Goal: Information Seeking & Learning: Check status

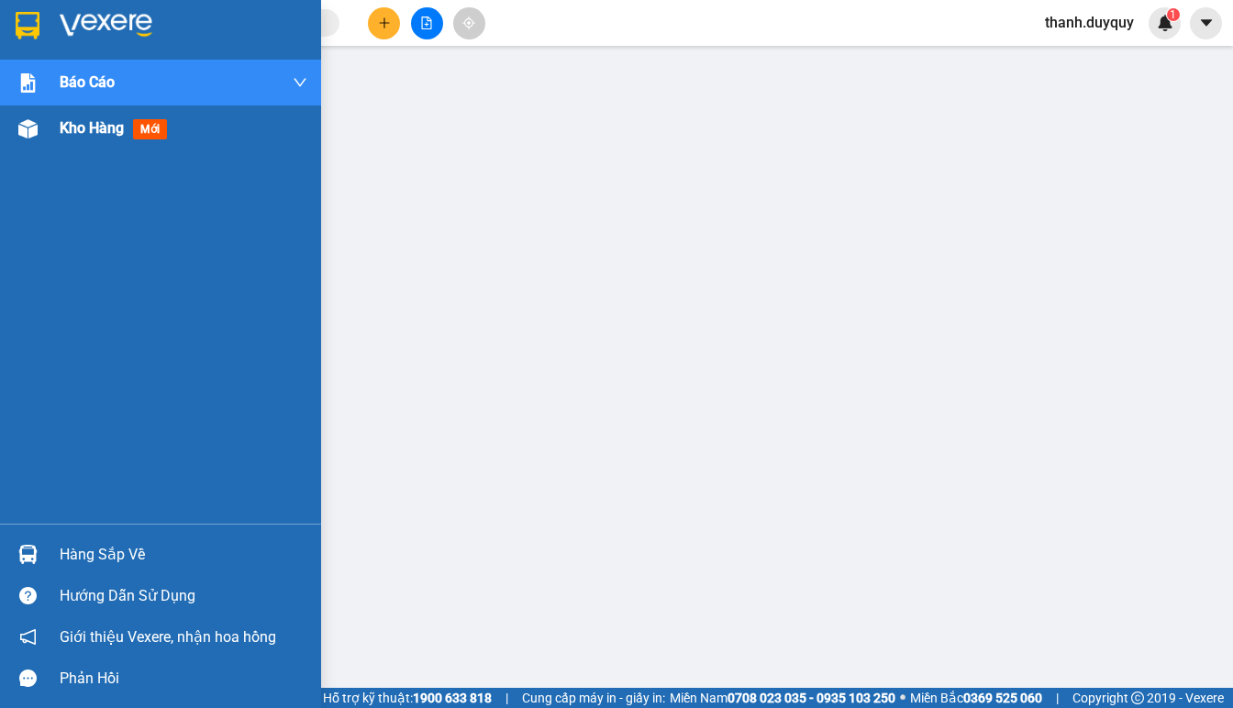
click at [60, 126] on span "Kho hàng" at bounding box center [92, 127] width 64 height 17
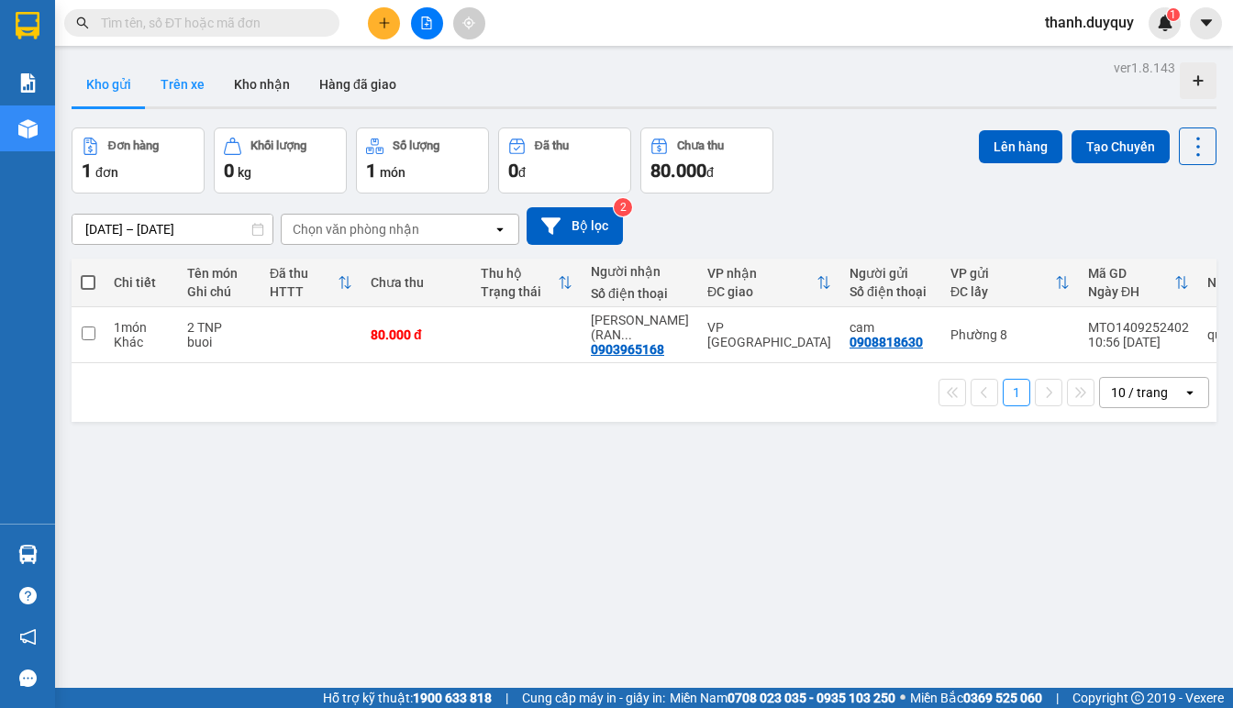
click at [169, 83] on button "Trên xe" at bounding box center [182, 84] width 73 height 44
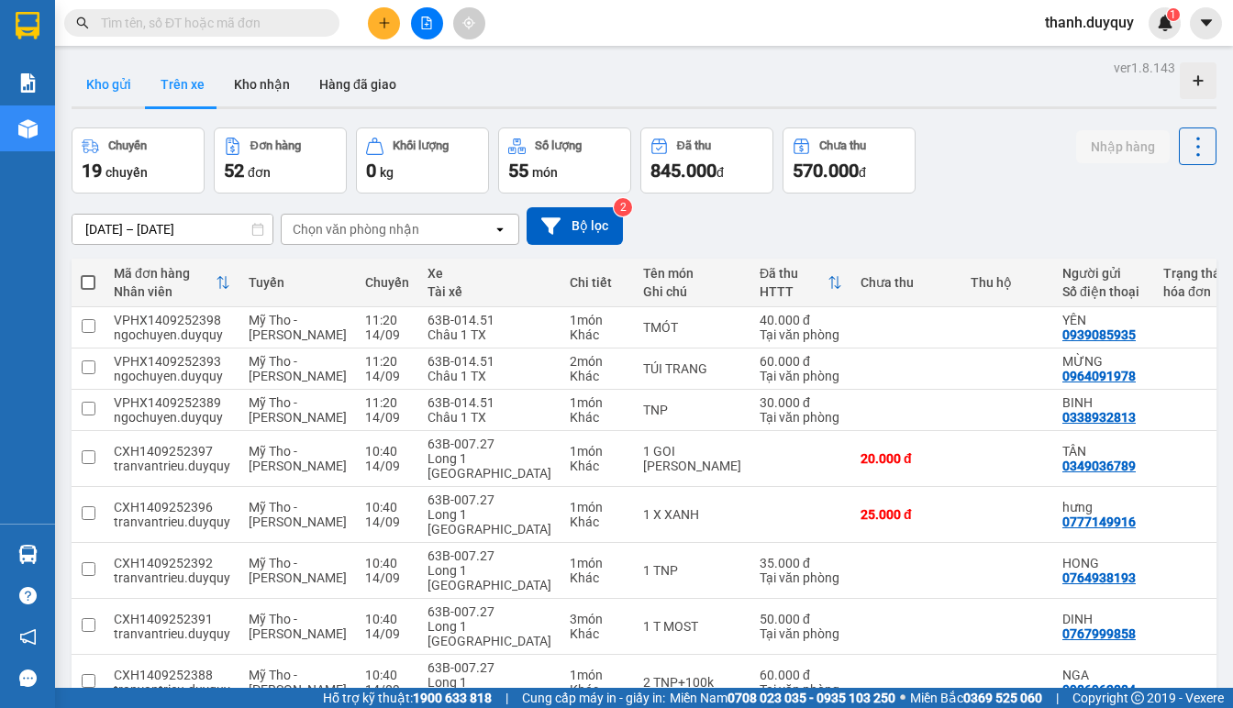
click at [119, 88] on button "Kho gửi" at bounding box center [109, 84] width 74 height 44
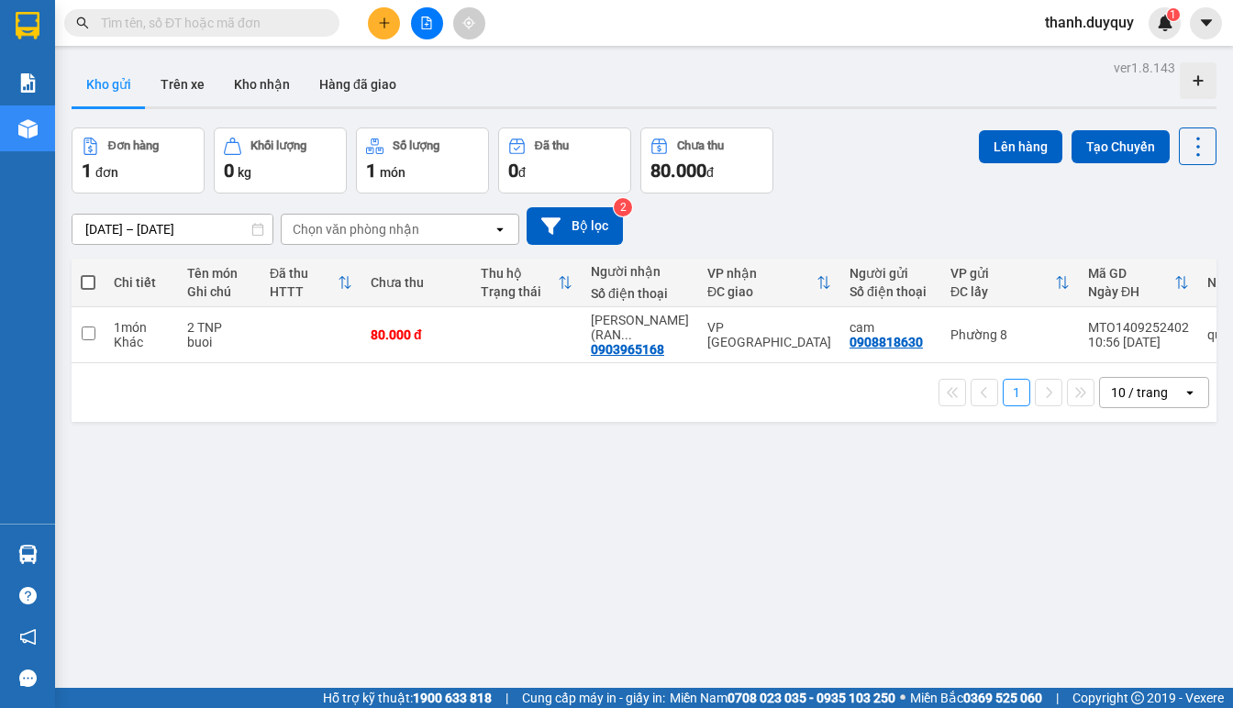
click at [82, 222] on input "[DATE] – [DATE]" at bounding box center [172, 229] width 200 height 29
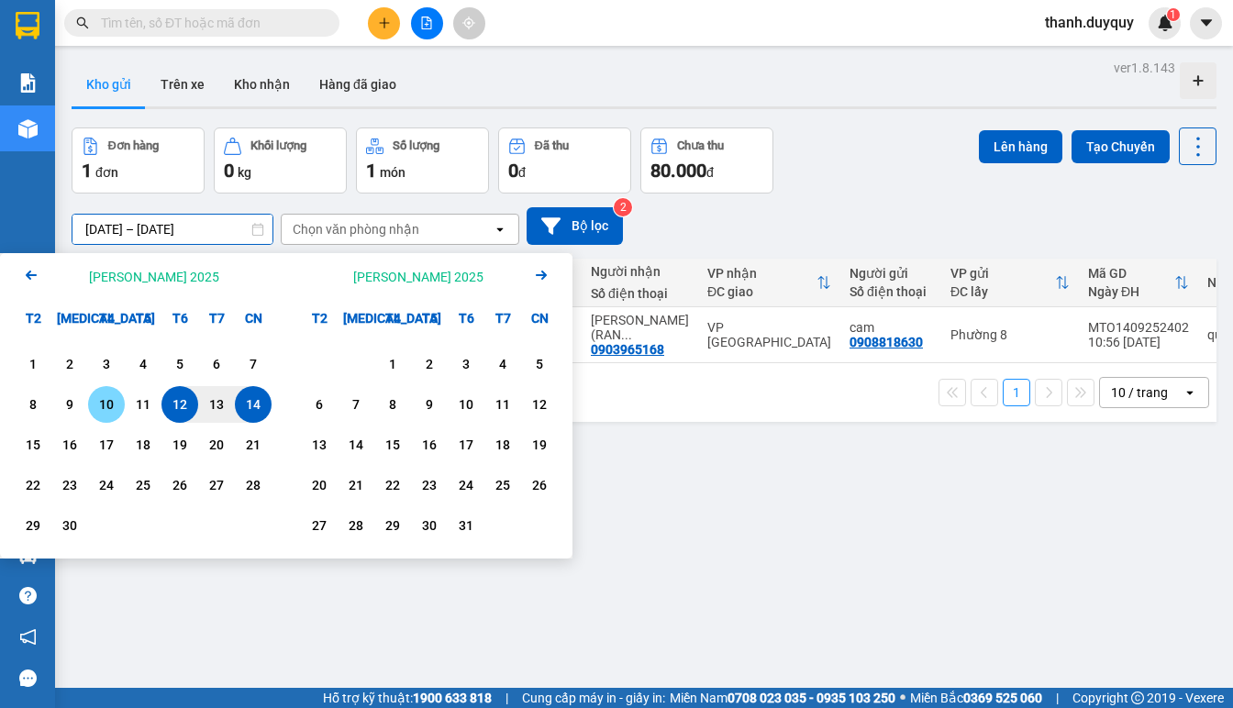
click at [114, 408] on div "10" at bounding box center [107, 405] width 26 height 22
click at [228, 229] on input "[DATE] – / /" at bounding box center [172, 229] width 200 height 29
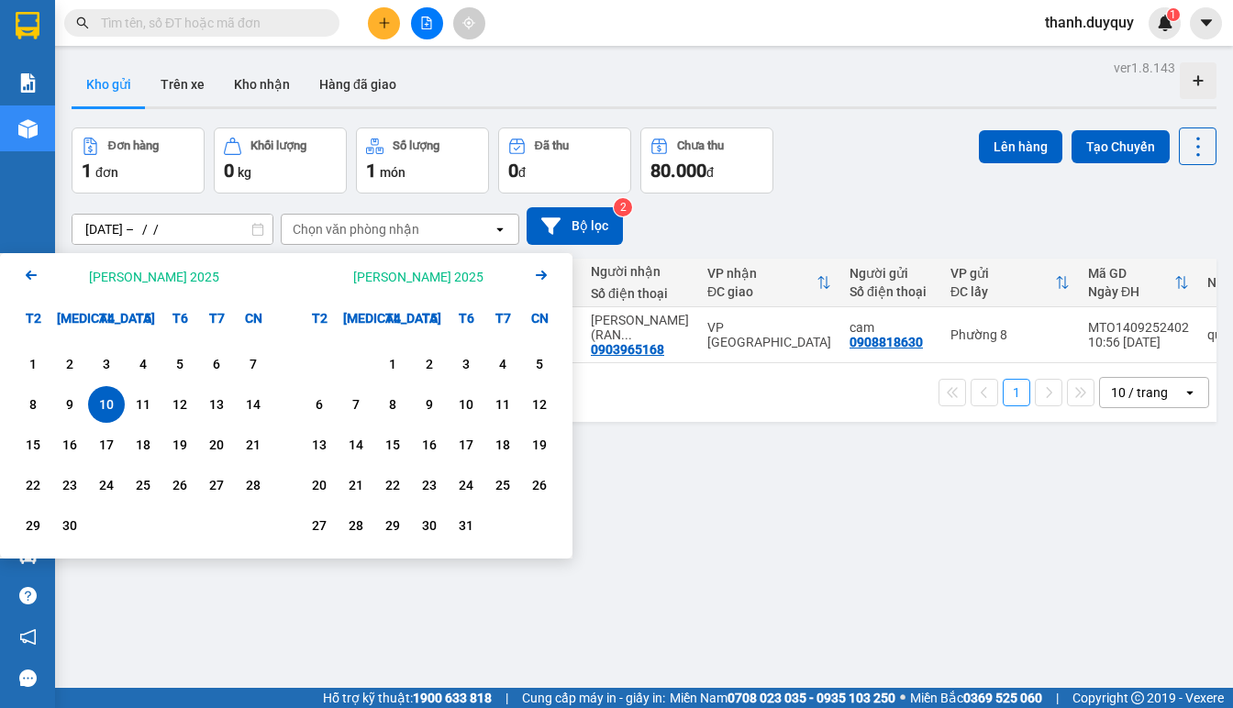
click at [103, 404] on div "10" at bounding box center [107, 405] width 26 height 22
type input "[DATE] – [DATE]"
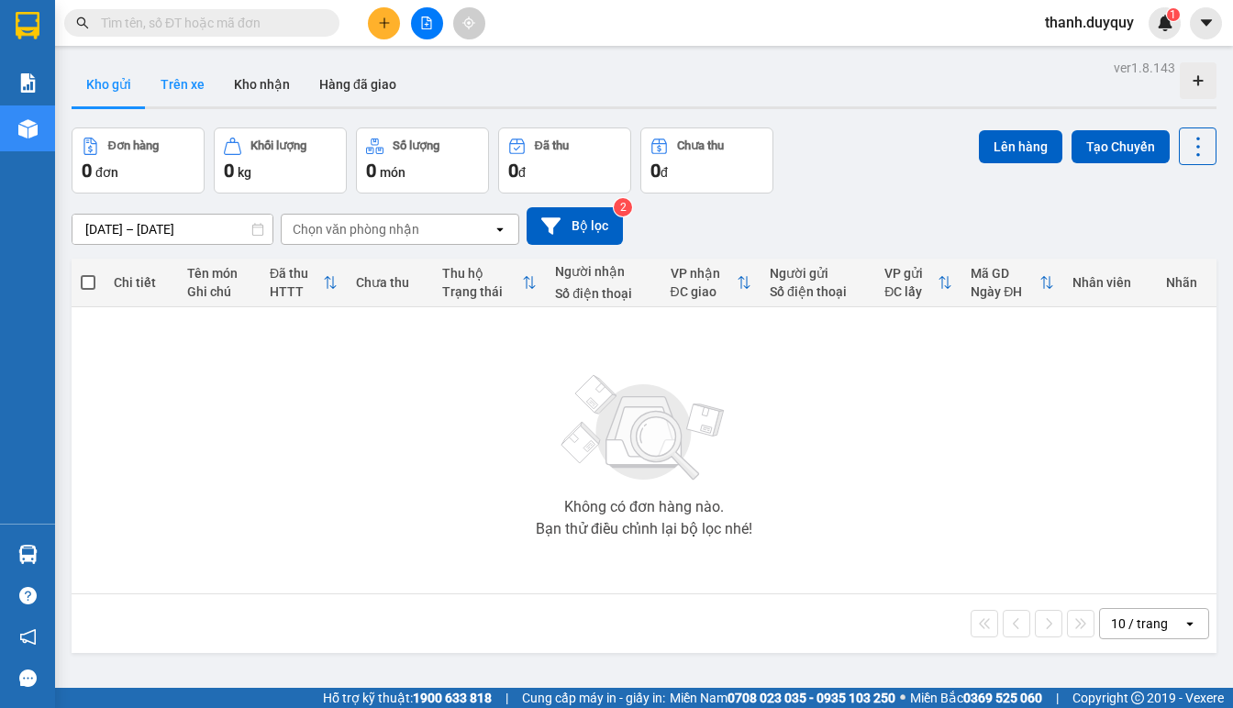
click at [180, 71] on button "Trên xe" at bounding box center [182, 84] width 73 height 44
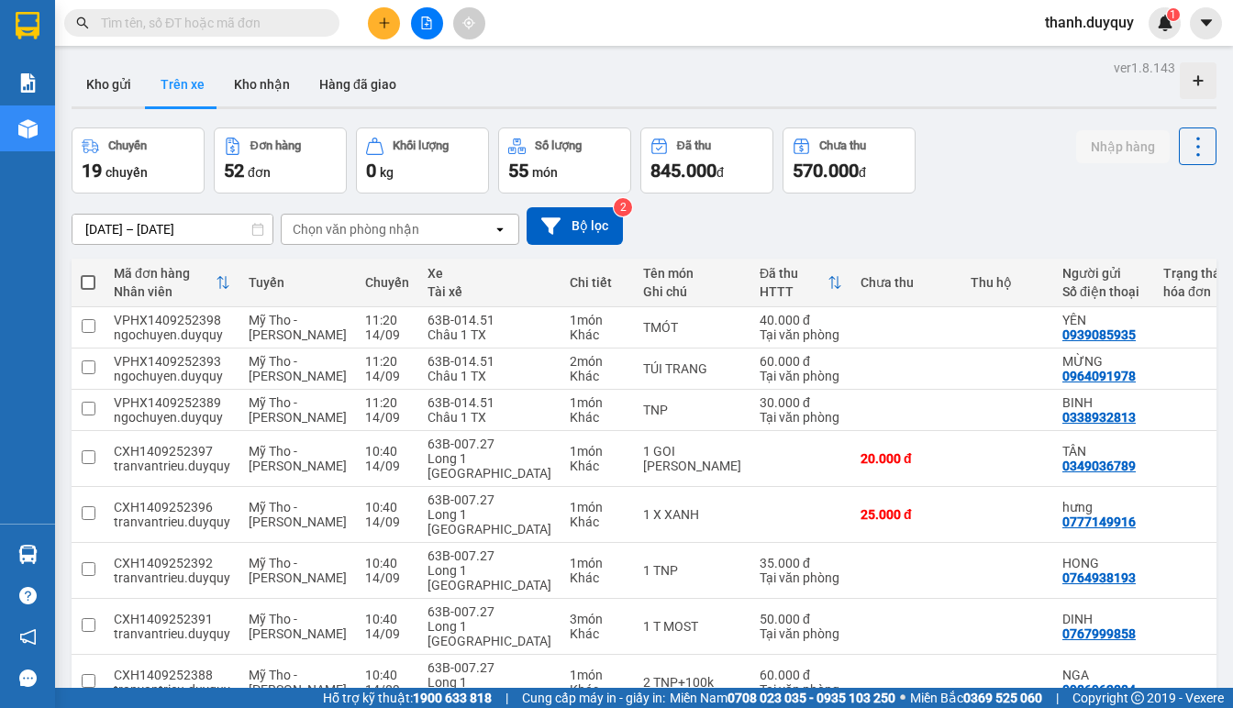
click at [94, 232] on input "[DATE] – [DATE]" at bounding box center [172, 229] width 200 height 29
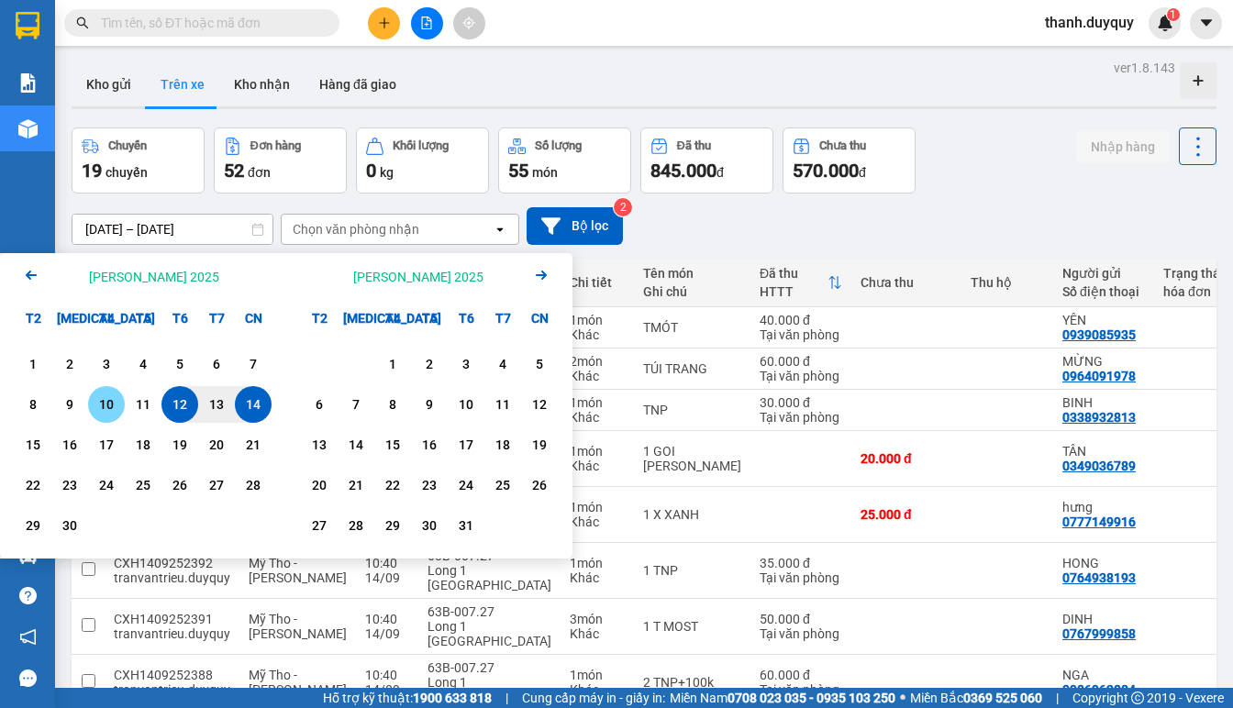
click at [104, 405] on div "10" at bounding box center [107, 405] width 26 height 22
click at [193, 225] on input "[DATE] – / /" at bounding box center [172, 229] width 200 height 29
click at [97, 405] on div "10" at bounding box center [107, 405] width 26 height 22
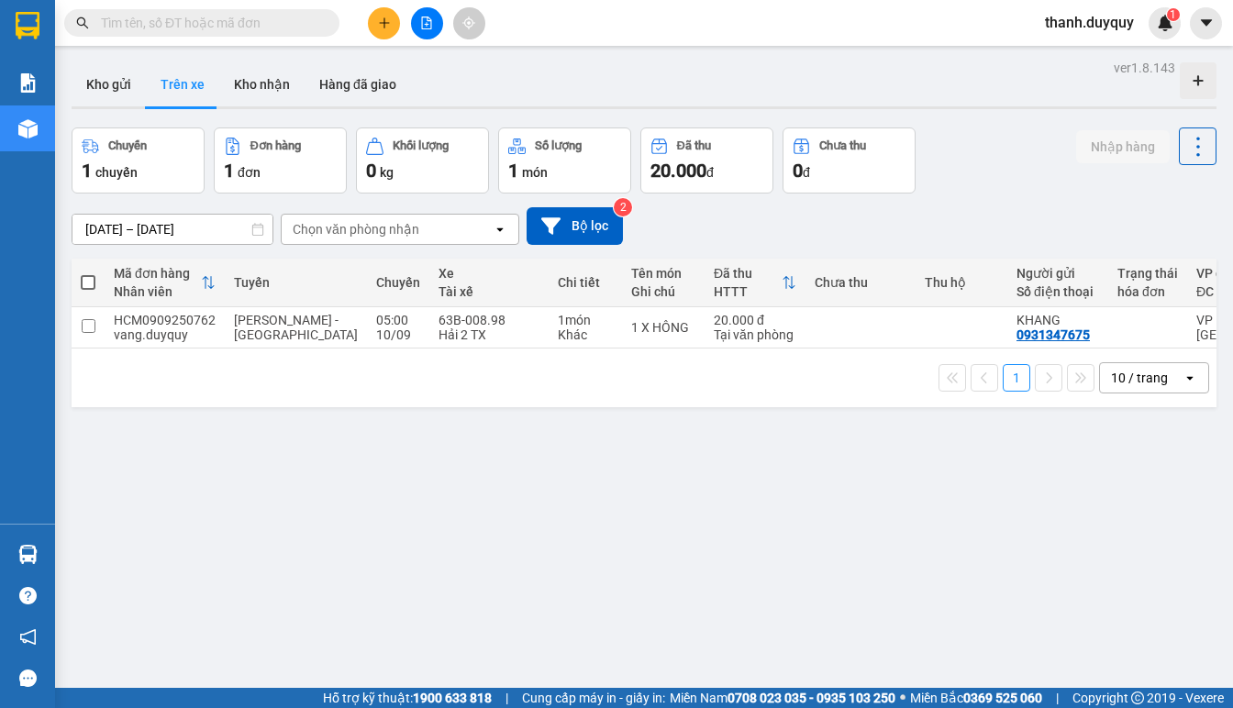
click at [1183, 383] on icon "open" at bounding box center [1190, 378] width 15 height 15
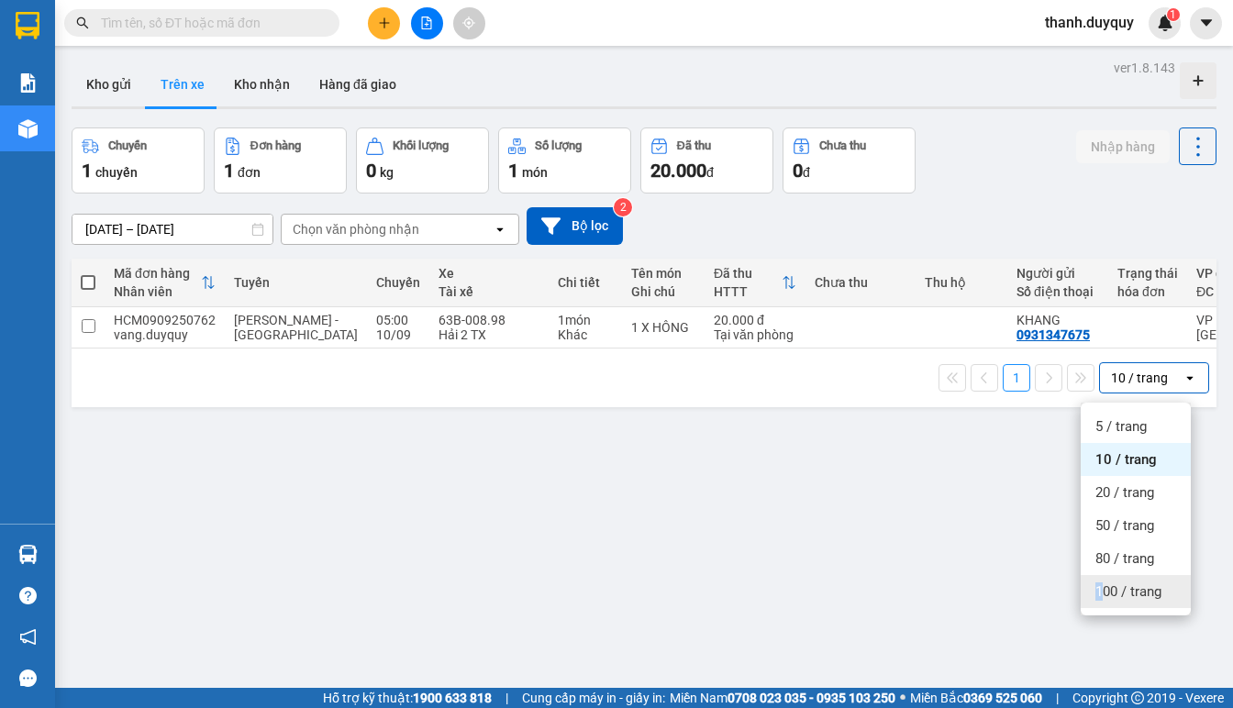
click at [1099, 595] on span "100 / trang" at bounding box center [1129, 592] width 66 height 18
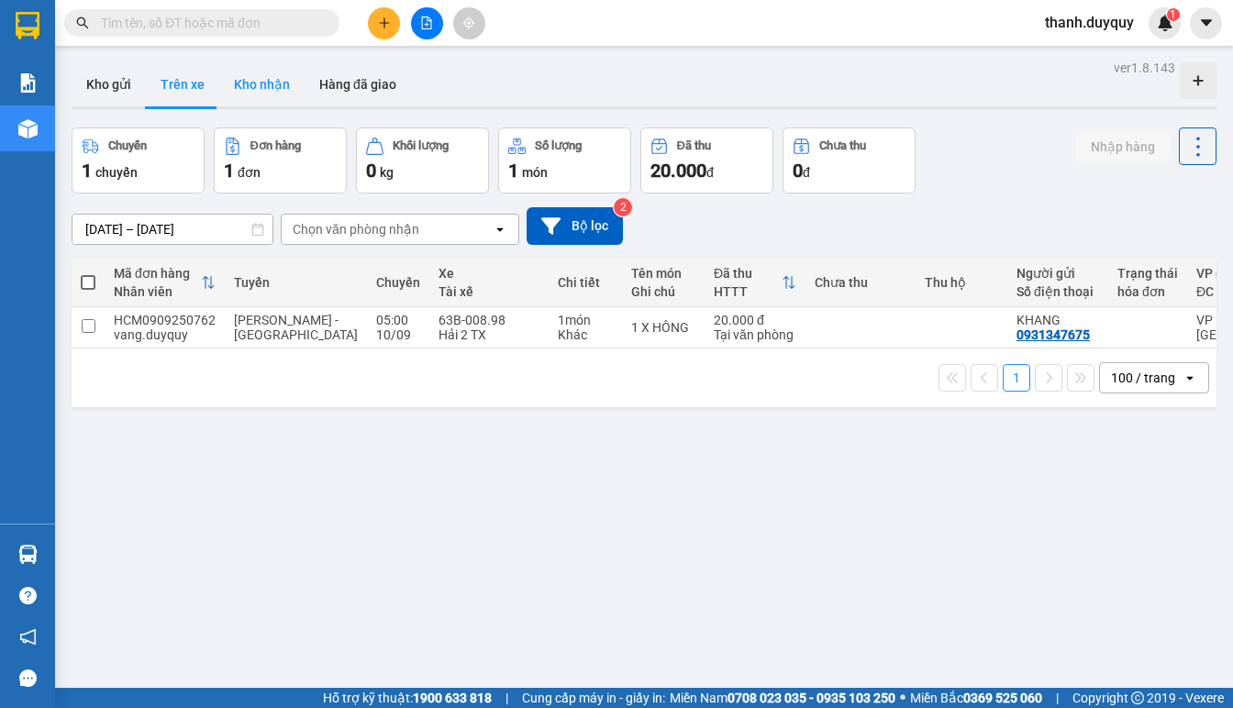
click at [258, 84] on button "Kho nhận" at bounding box center [261, 84] width 85 height 44
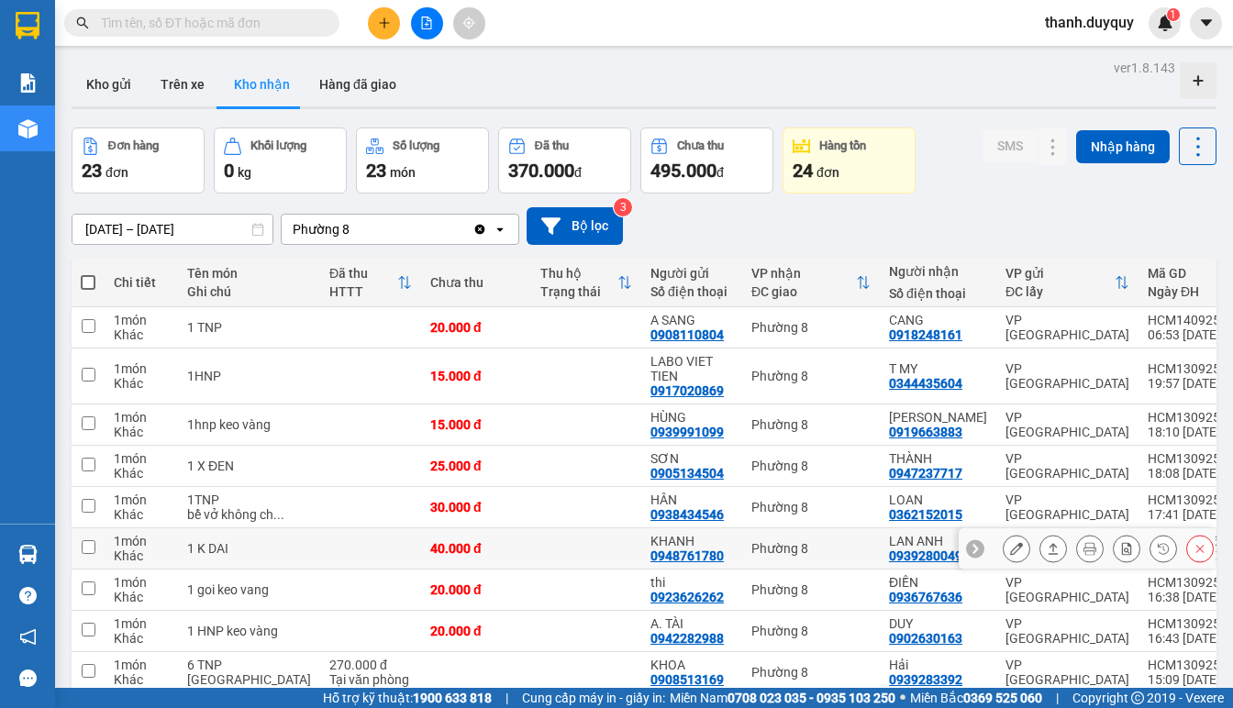
scroll to position [163, 0]
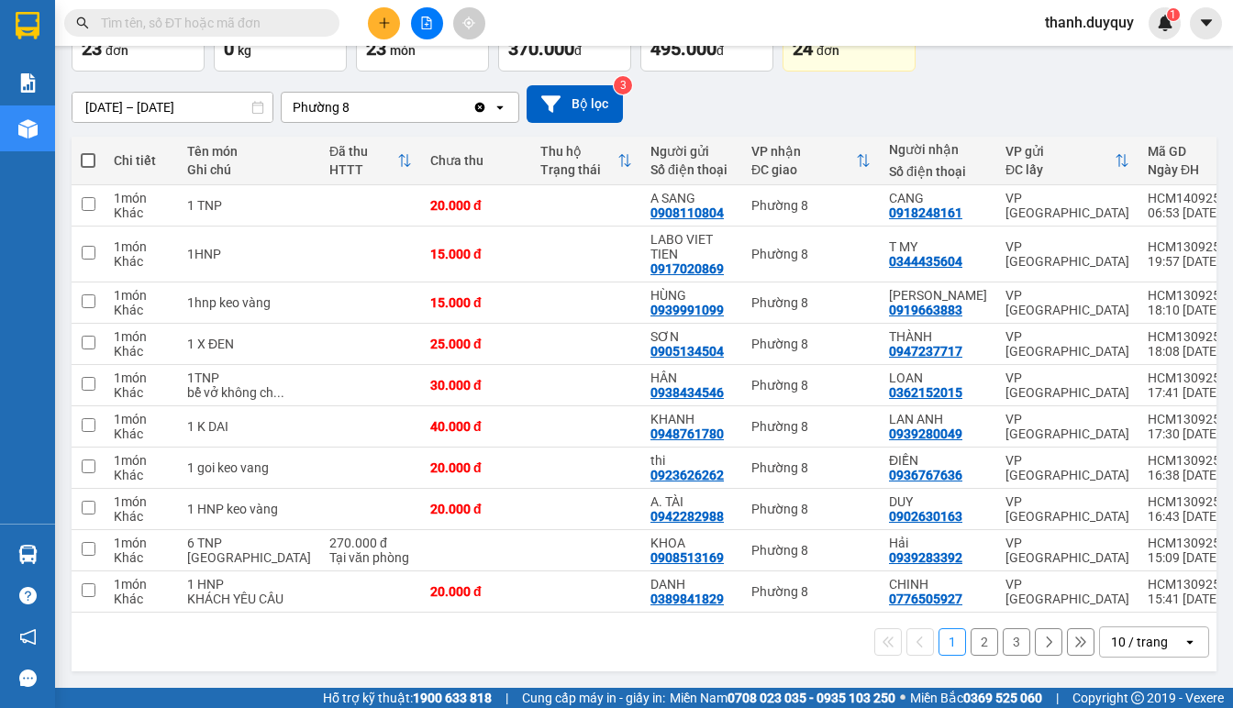
click at [85, 93] on input "[DATE] – [DATE]" at bounding box center [172, 107] width 200 height 29
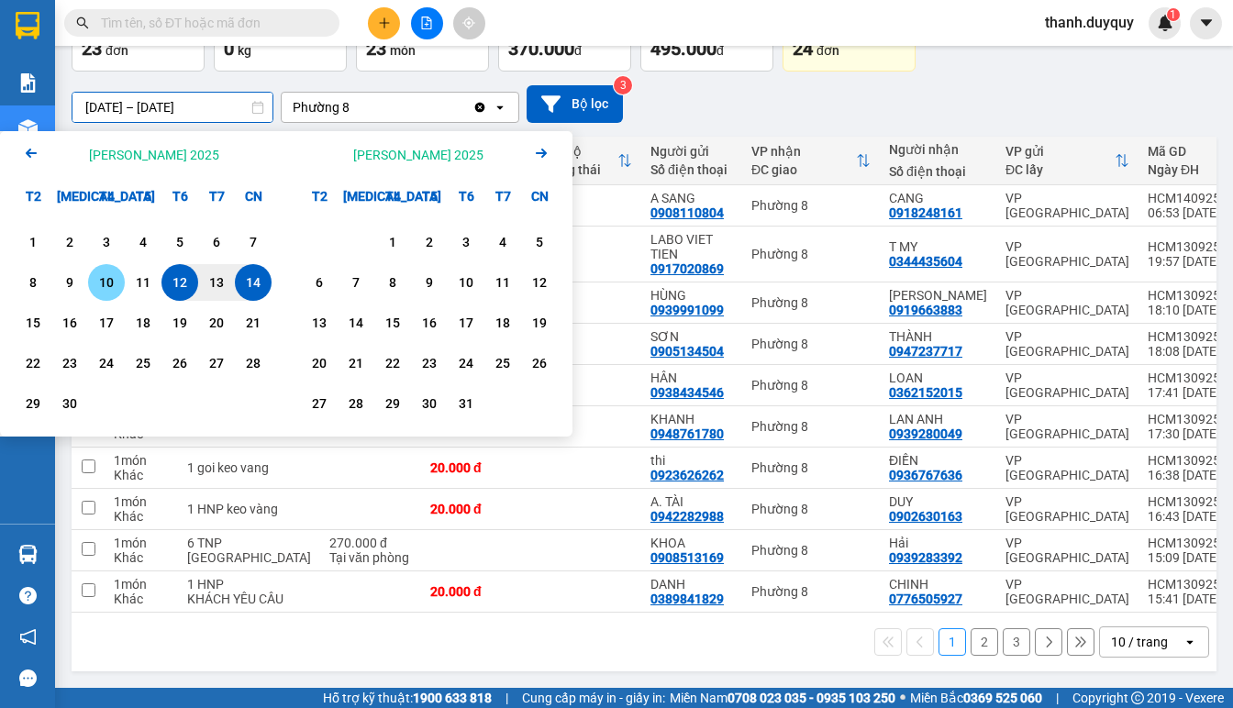
click at [104, 272] on div "10" at bounding box center [107, 283] width 26 height 22
click at [224, 93] on input "[DATE] – / /" at bounding box center [172, 107] width 200 height 29
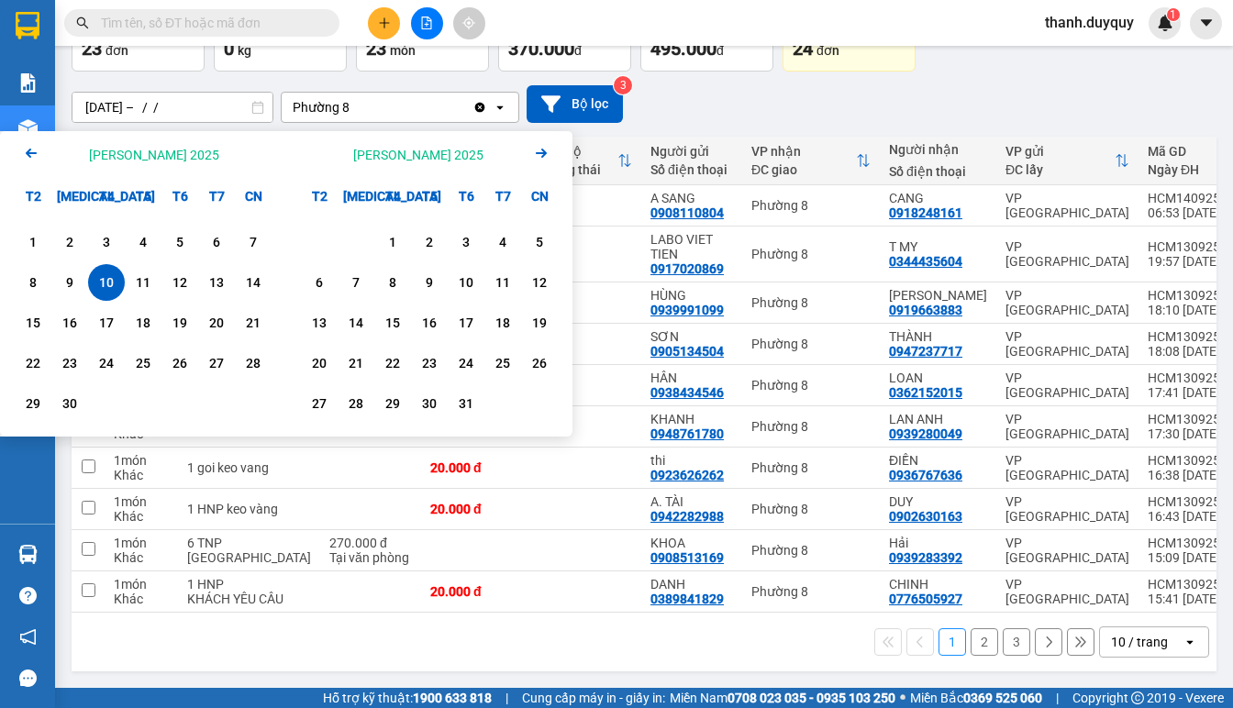
click at [107, 272] on div "10" at bounding box center [107, 283] width 26 height 22
type input "[DATE] – [DATE]"
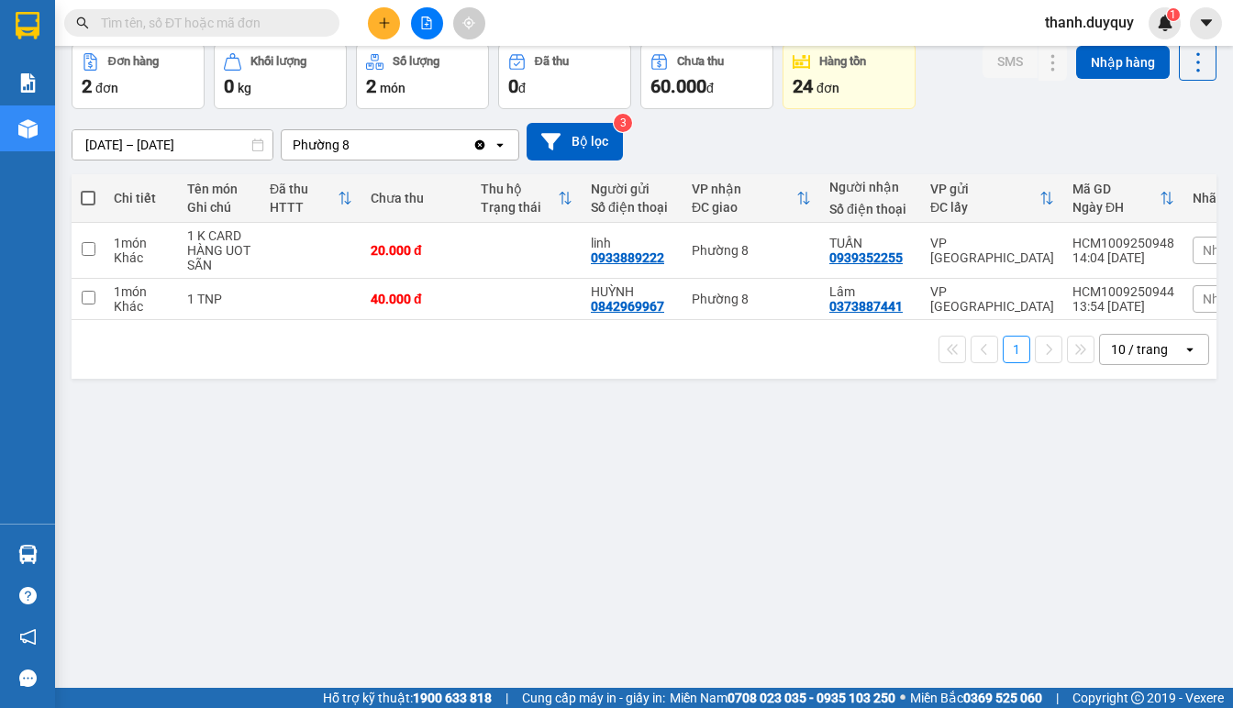
scroll to position [0, 0]
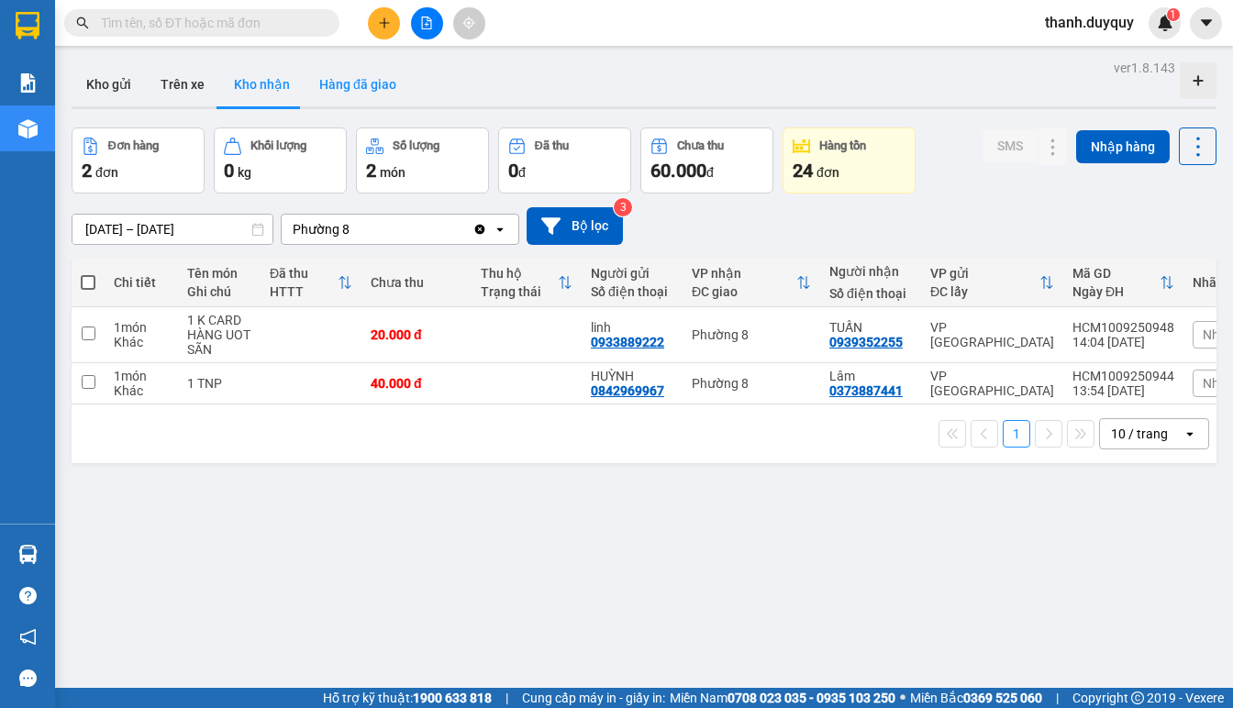
click at [364, 77] on button "Hàng đã giao" at bounding box center [358, 84] width 106 height 44
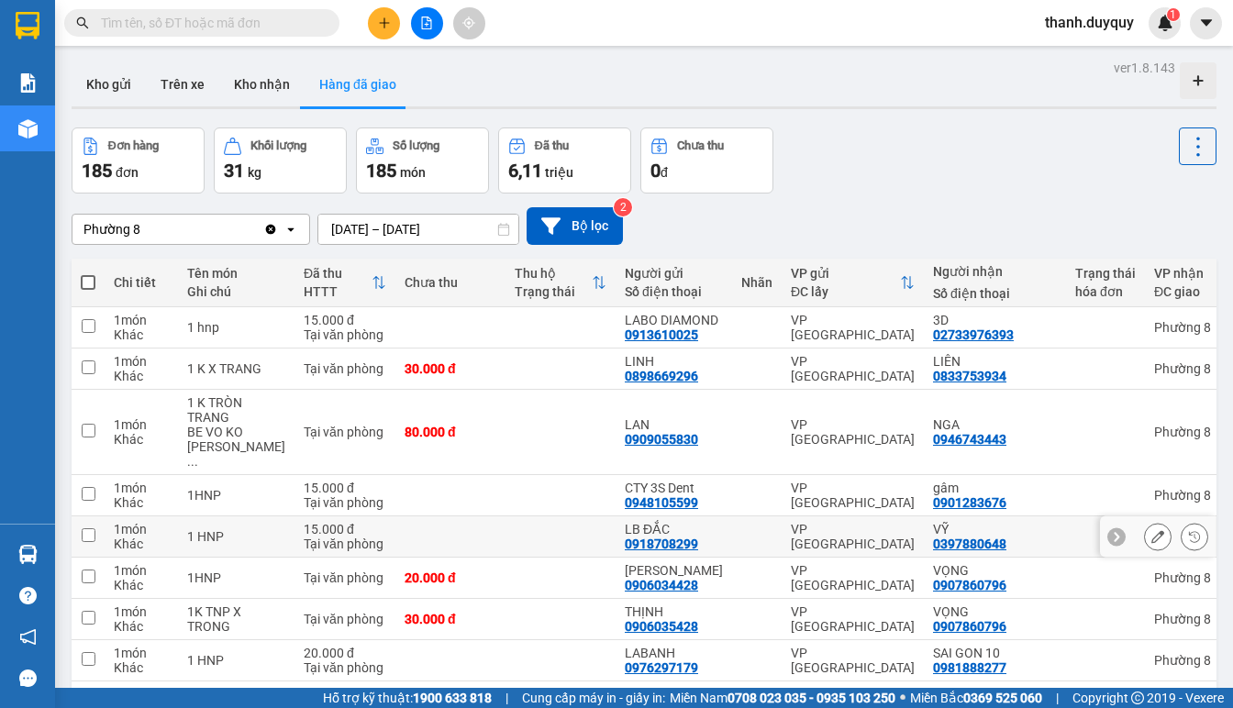
scroll to position [163, 0]
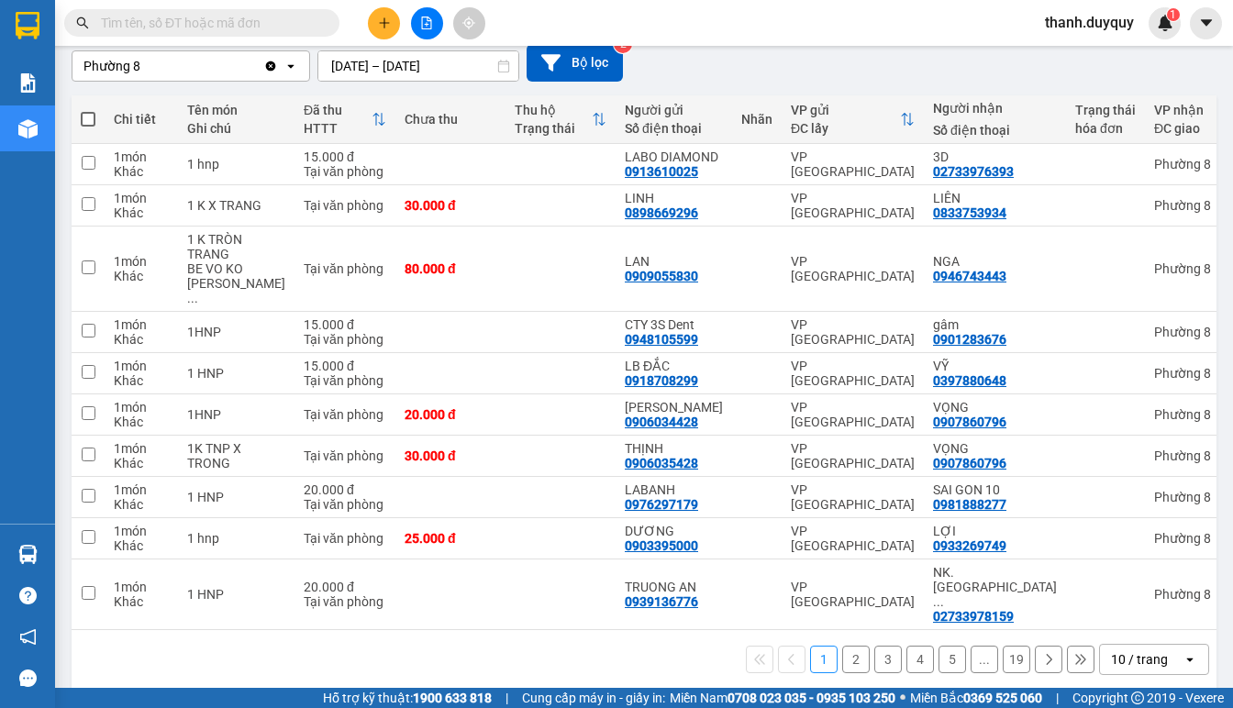
click at [842, 646] on button "2" at bounding box center [856, 660] width 28 height 28
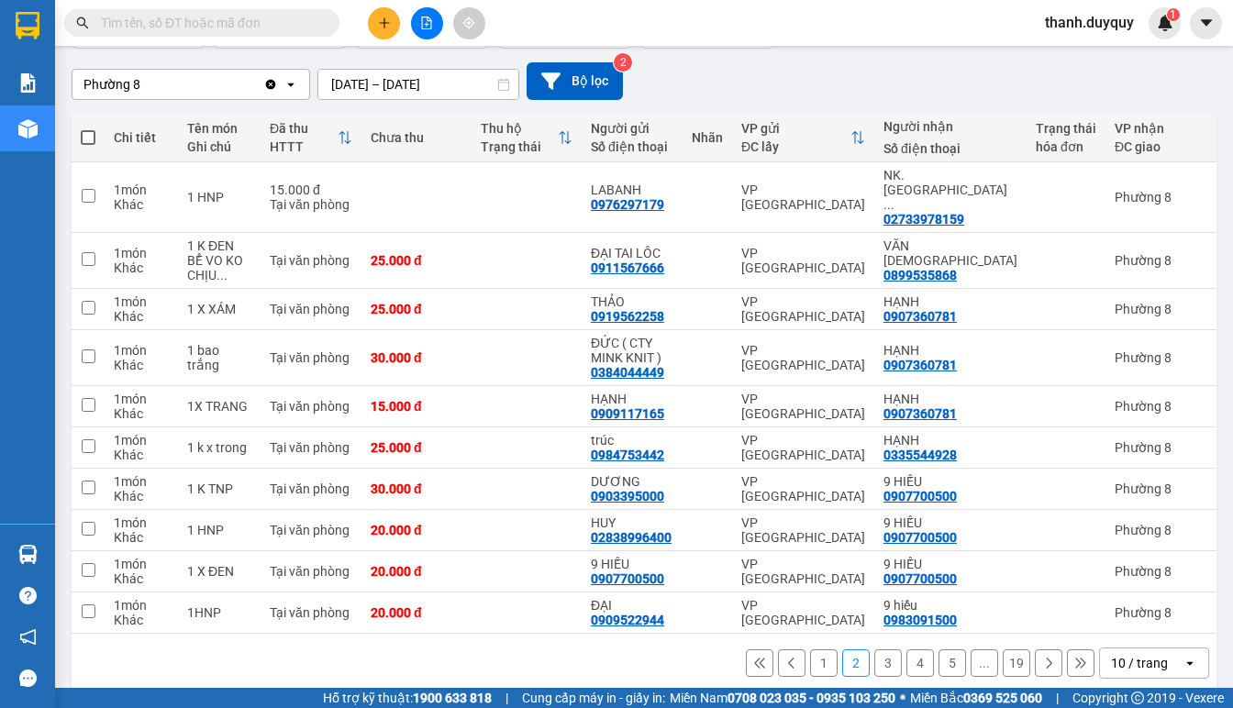
scroll to position [149, 0]
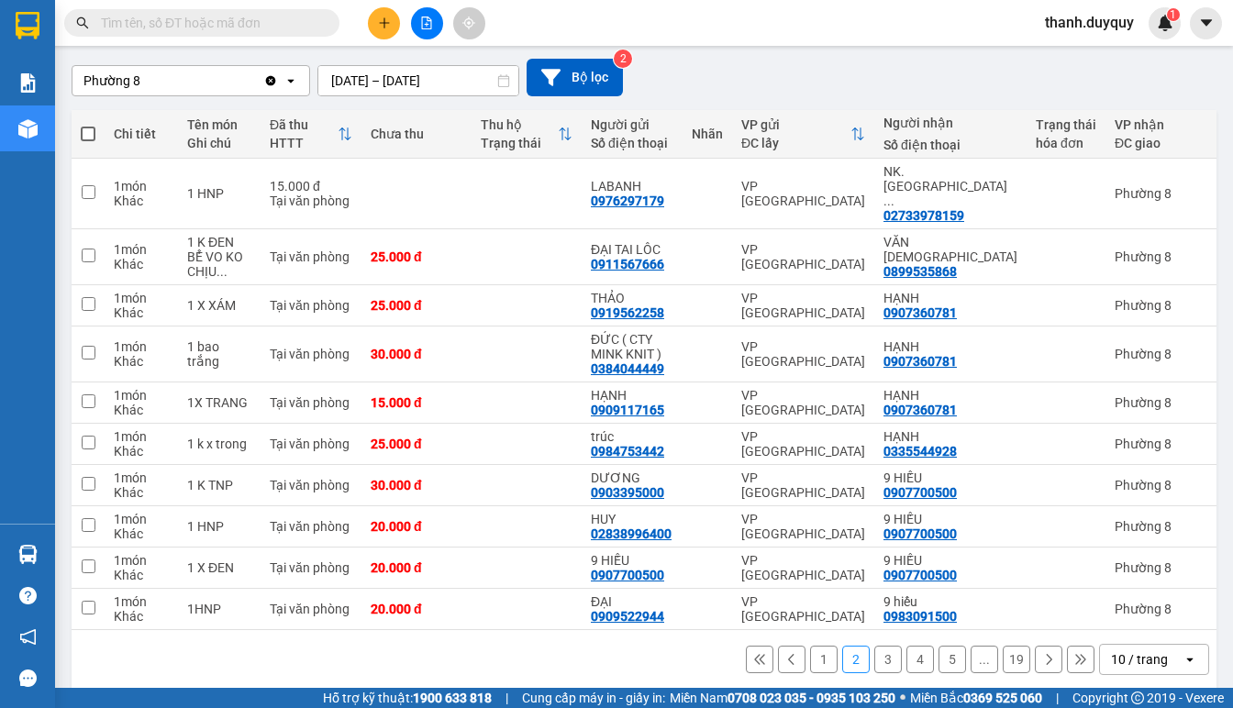
click at [874, 646] on button "3" at bounding box center [888, 660] width 28 height 28
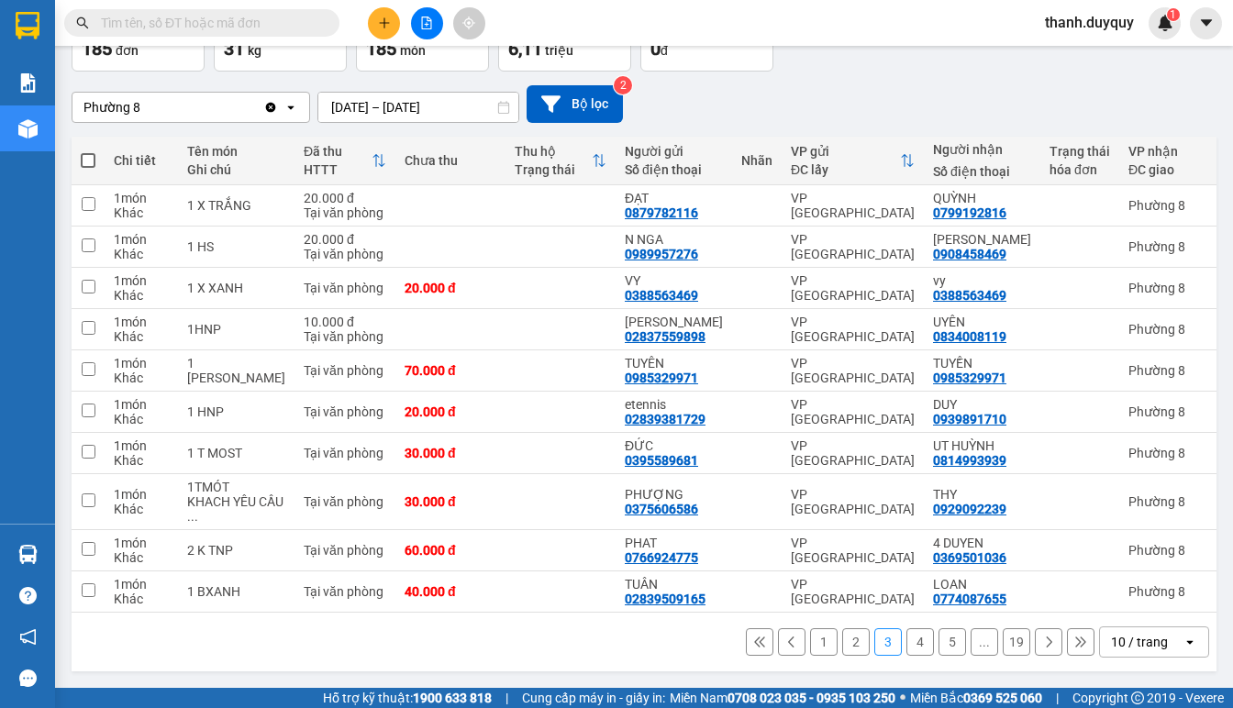
click at [907, 642] on button "4" at bounding box center [921, 643] width 28 height 28
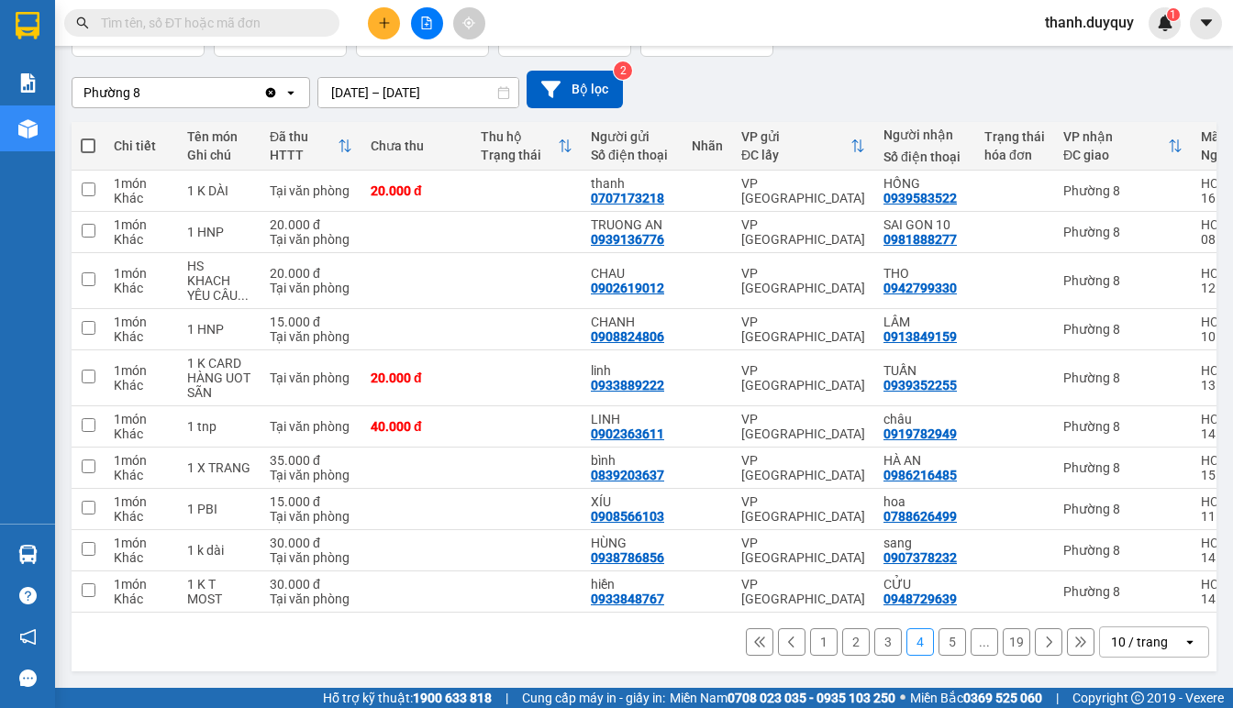
click at [939, 640] on button "5" at bounding box center [953, 643] width 28 height 28
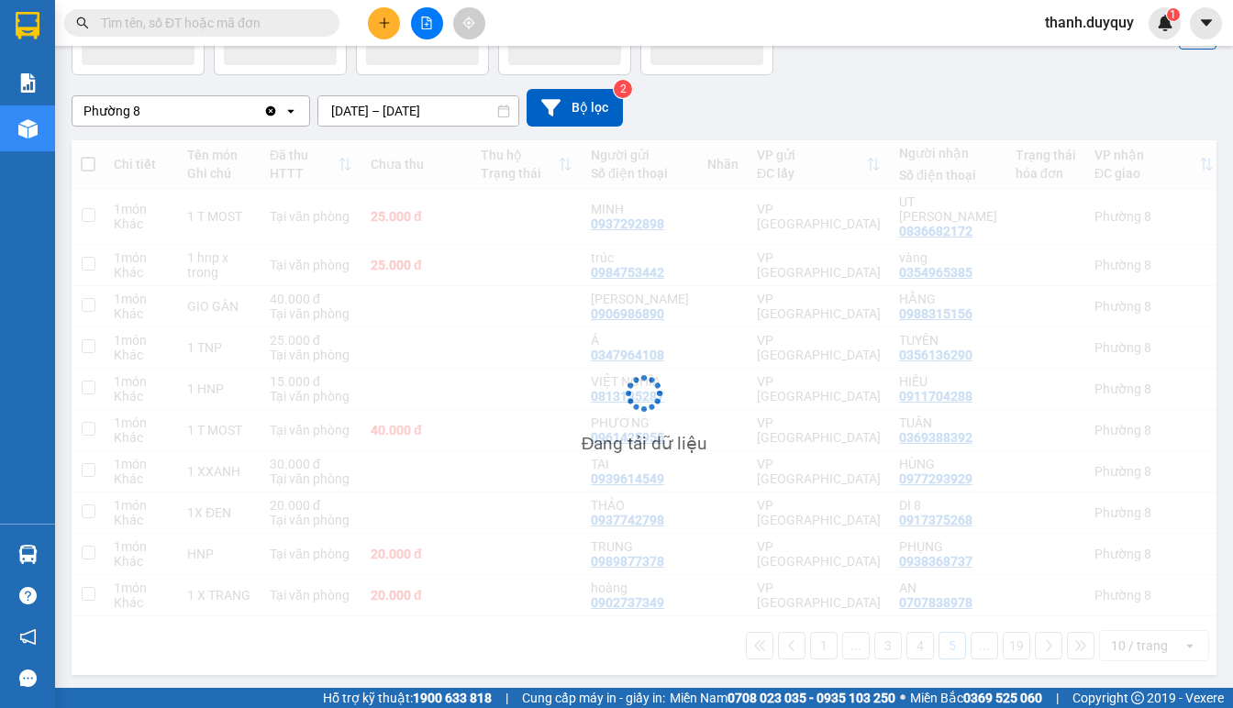
scroll to position [119, 0]
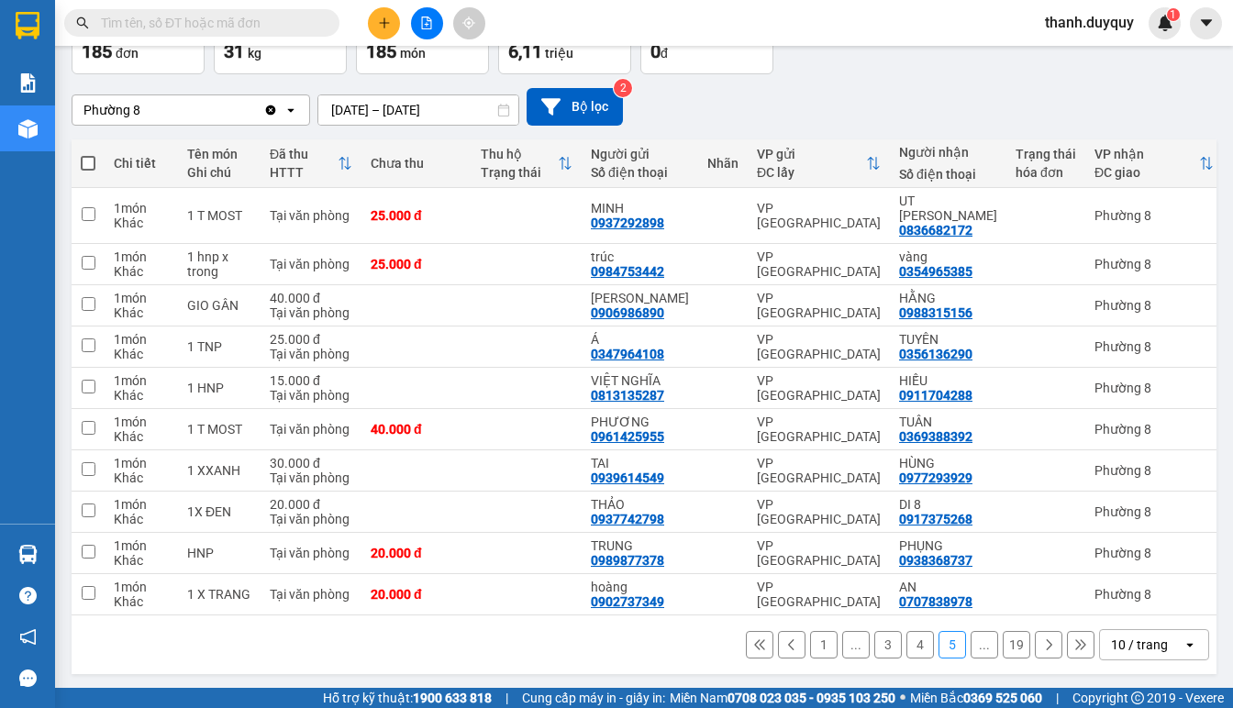
click at [971, 644] on button "..." at bounding box center [985, 645] width 28 height 28
click at [1003, 640] on button "19" at bounding box center [1017, 645] width 28 height 28
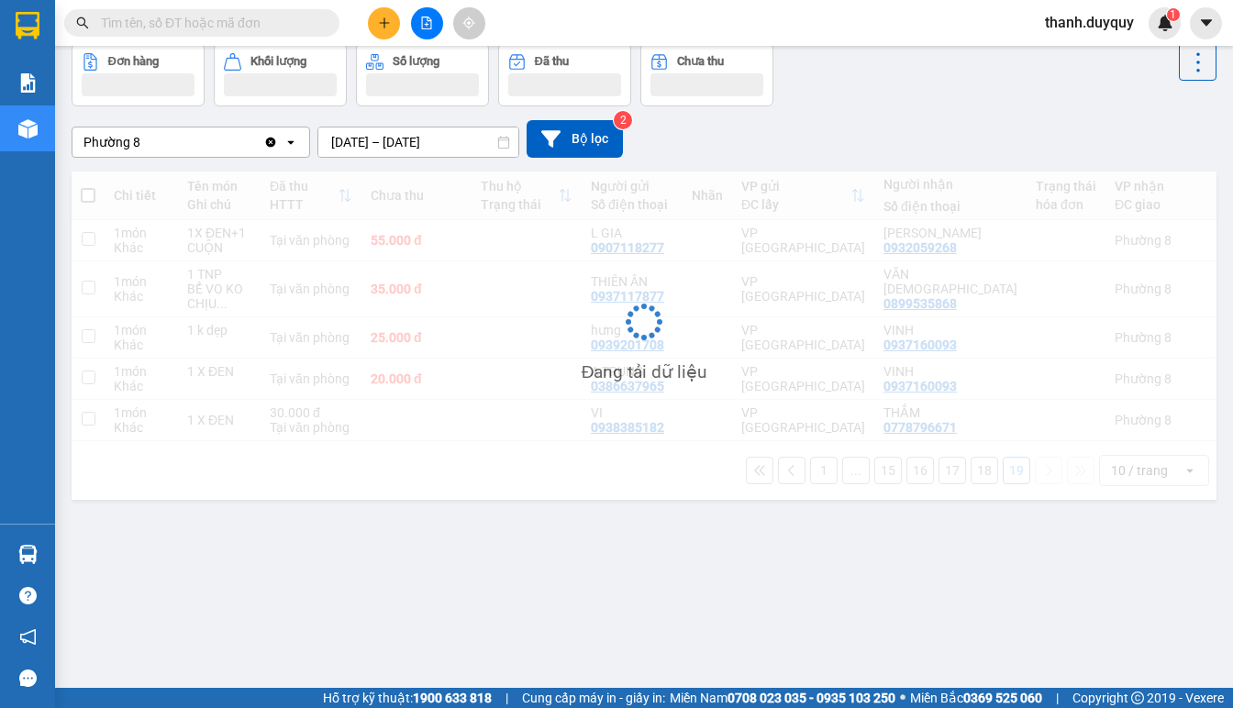
scroll to position [84, 0]
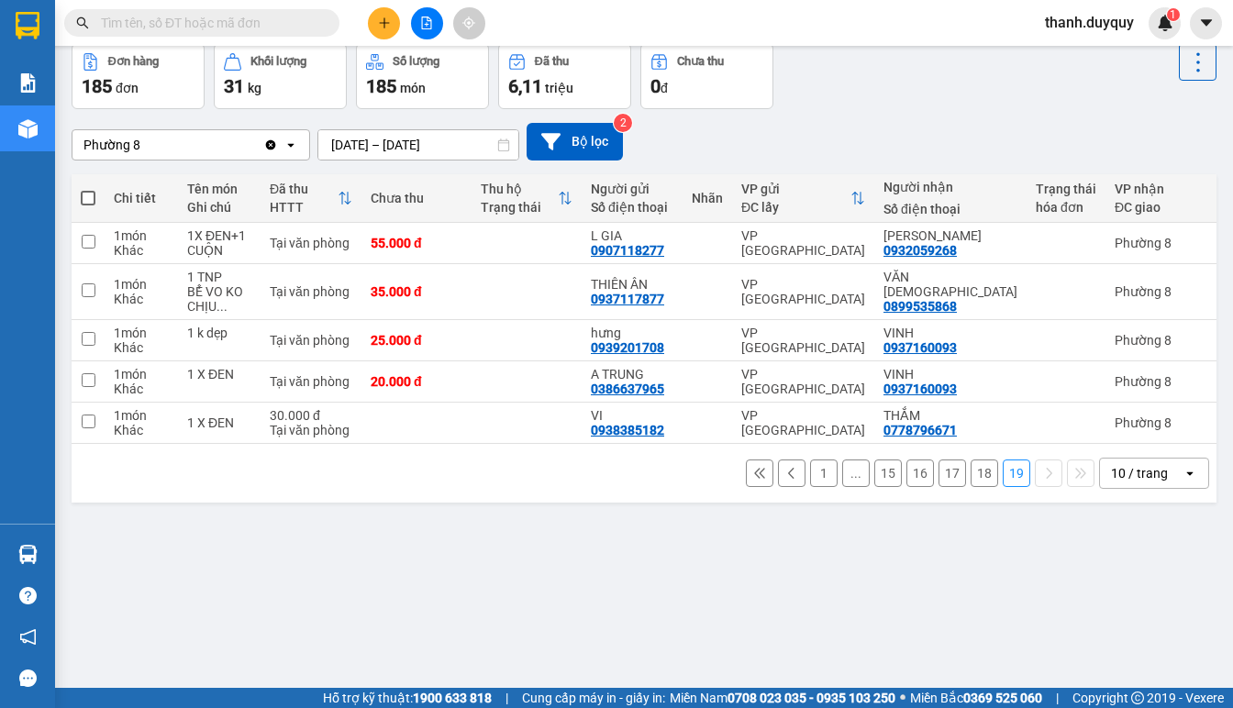
click at [907, 484] on button "16" at bounding box center [921, 474] width 28 height 28
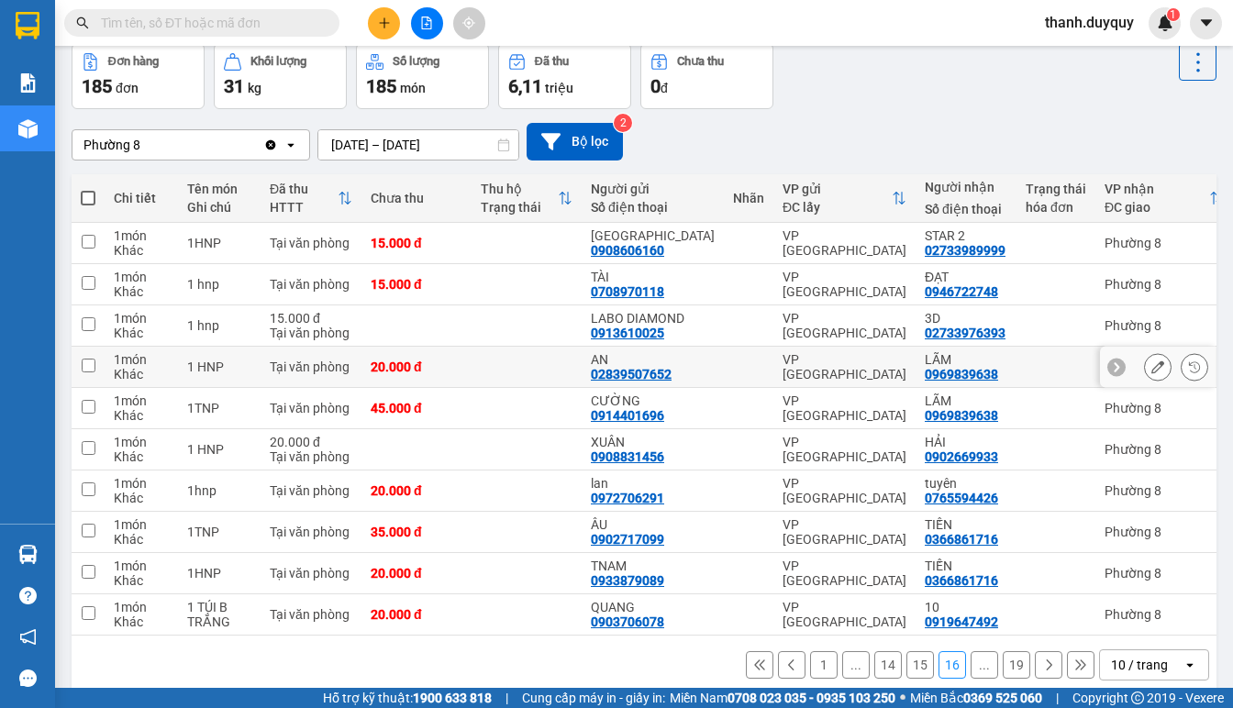
scroll to position [134, 0]
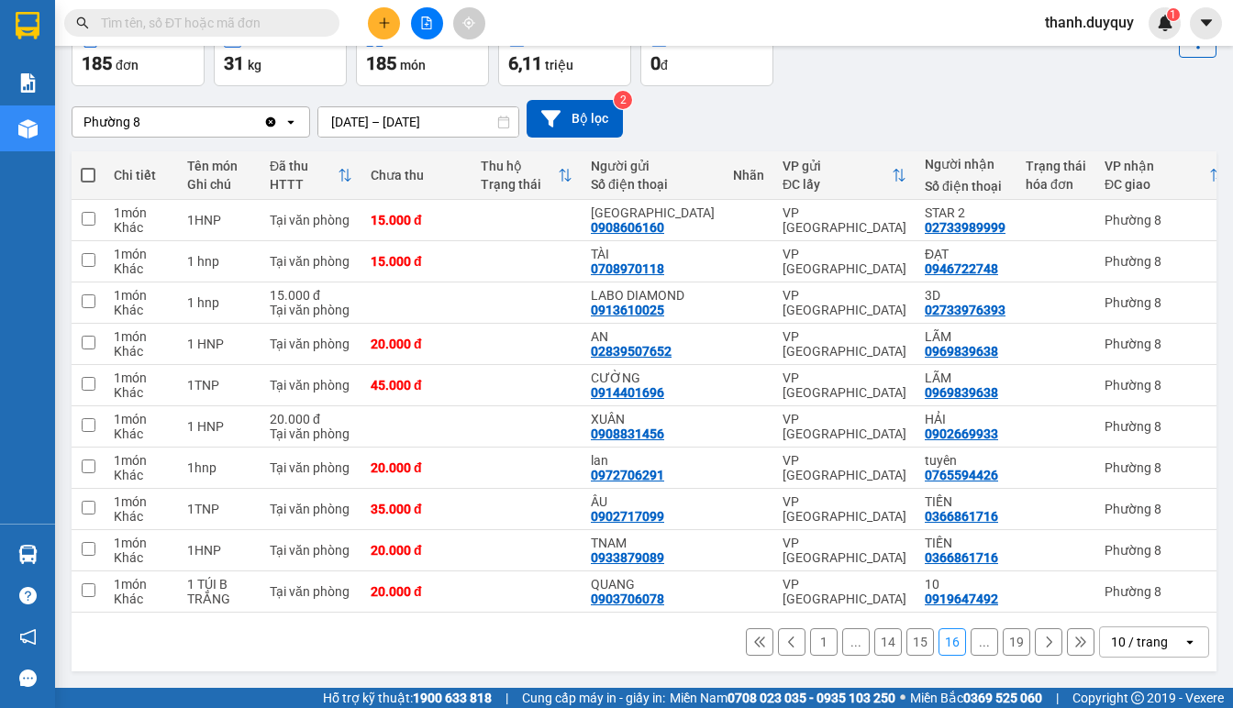
click at [907, 642] on button "15" at bounding box center [921, 643] width 28 height 28
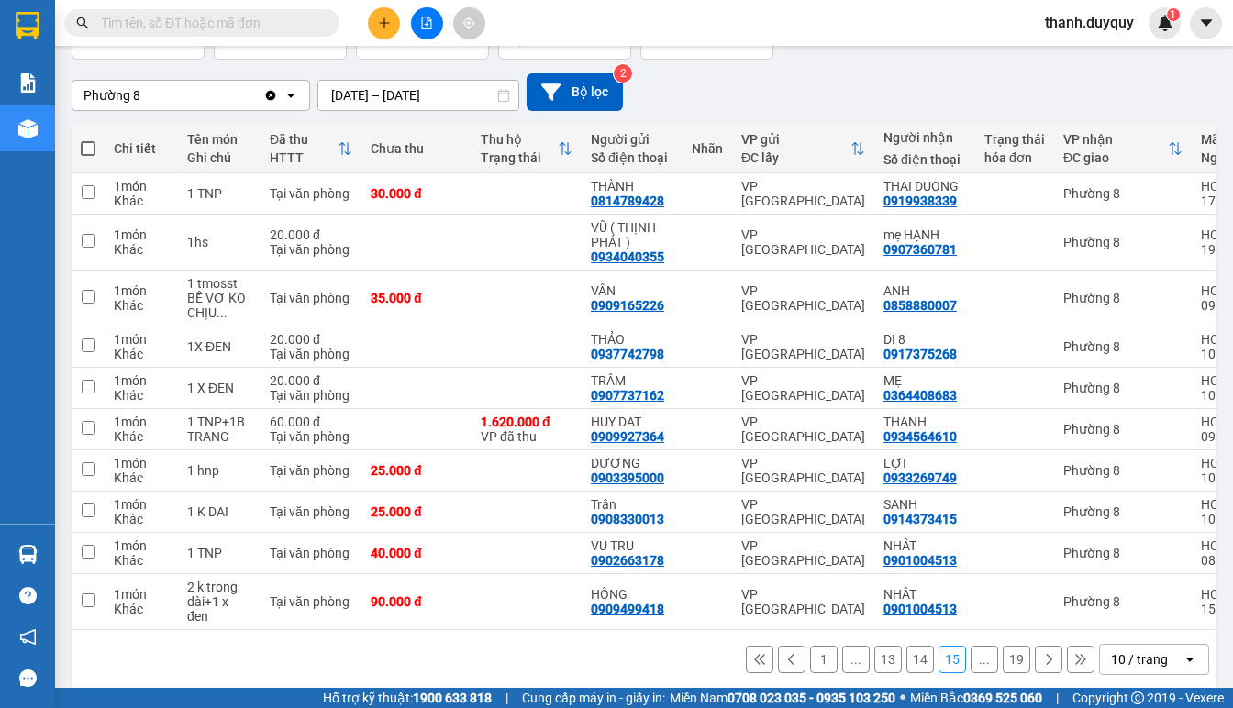
click at [1003, 666] on button "19" at bounding box center [1017, 660] width 28 height 28
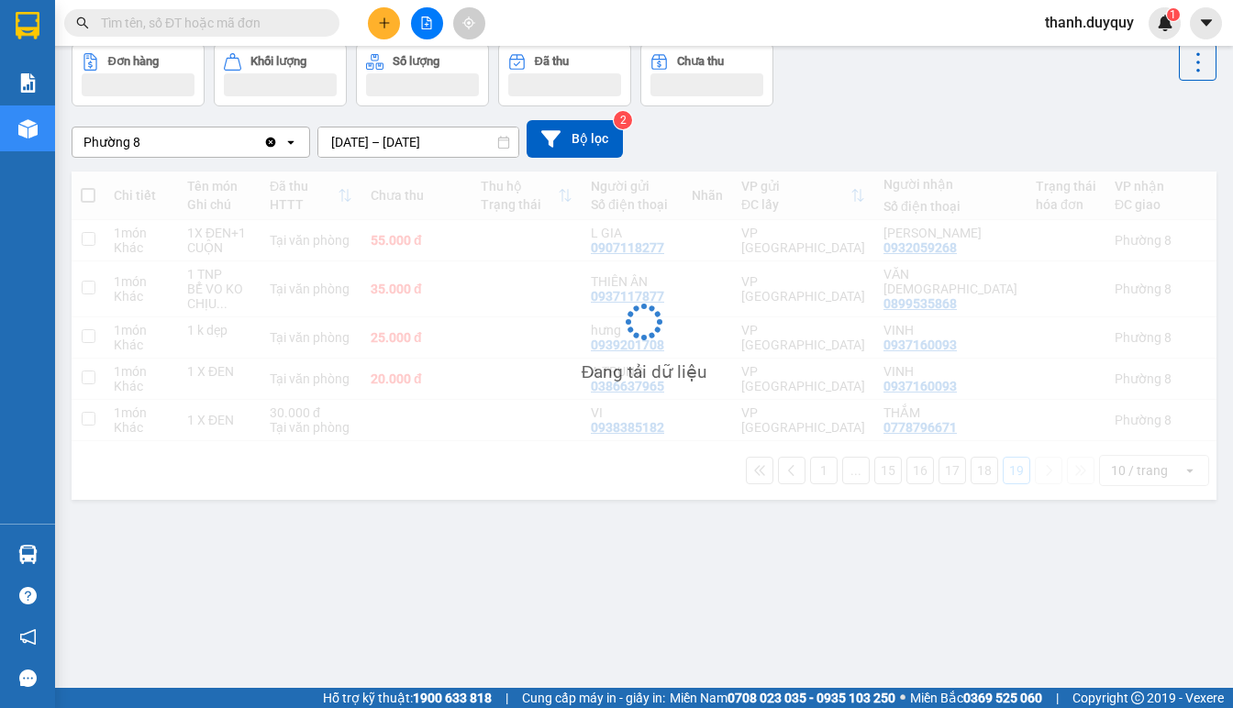
scroll to position [84, 0]
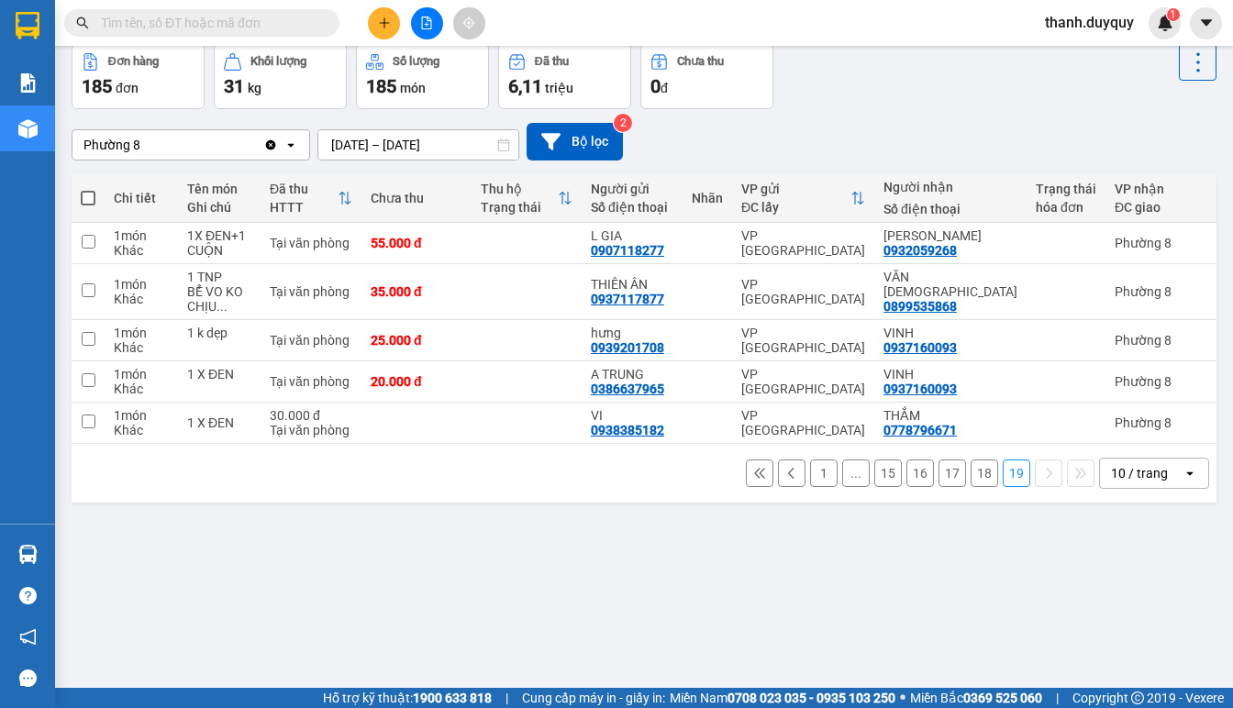
click at [971, 486] on button "18" at bounding box center [985, 474] width 28 height 28
